Goal: Task Accomplishment & Management: Use online tool/utility

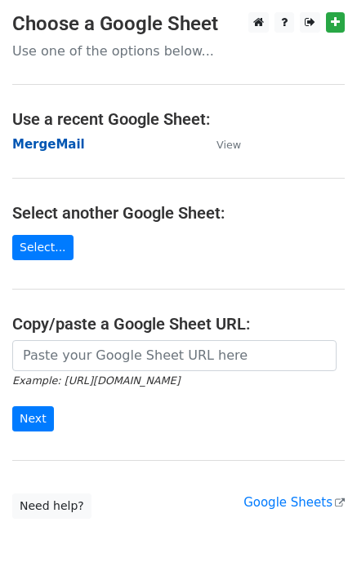
click at [48, 146] on strong "MergeMail" at bounding box center [48, 144] width 73 height 15
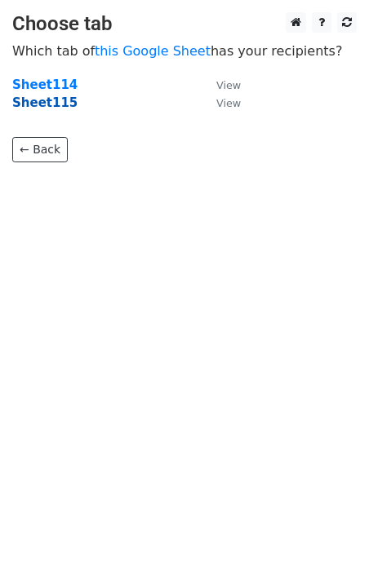
click at [47, 101] on strong "Sheet115" at bounding box center [44, 102] width 65 height 15
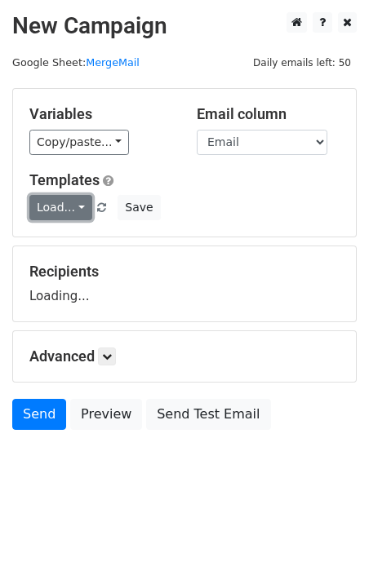
click at [61, 216] on link "Load..." at bounding box center [60, 207] width 63 height 25
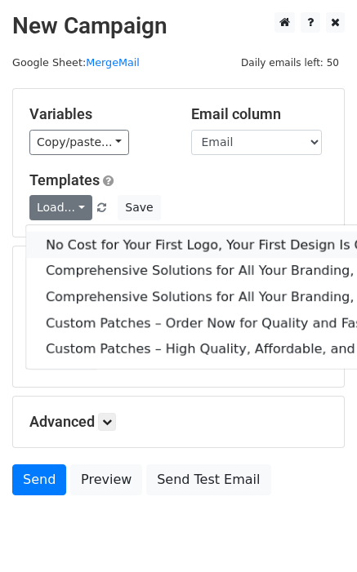
click at [100, 242] on link "No Cost for Your First Logo, Your First Design Is On Us!" at bounding box center [333, 245] width 615 height 26
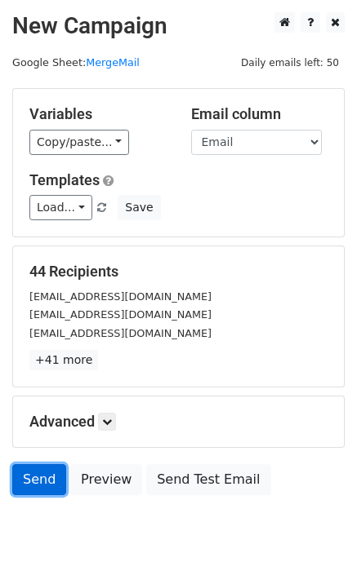
click at [25, 478] on link "Send" at bounding box center [39, 479] width 54 height 31
